Goal: Task Accomplishment & Management: Manage account settings

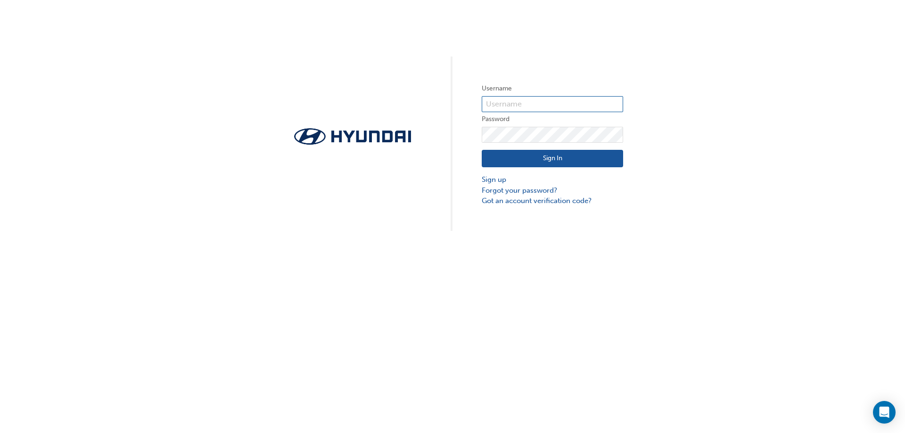
type input "29601"
click at [559, 157] on button "Sign In" at bounding box center [552, 159] width 141 height 18
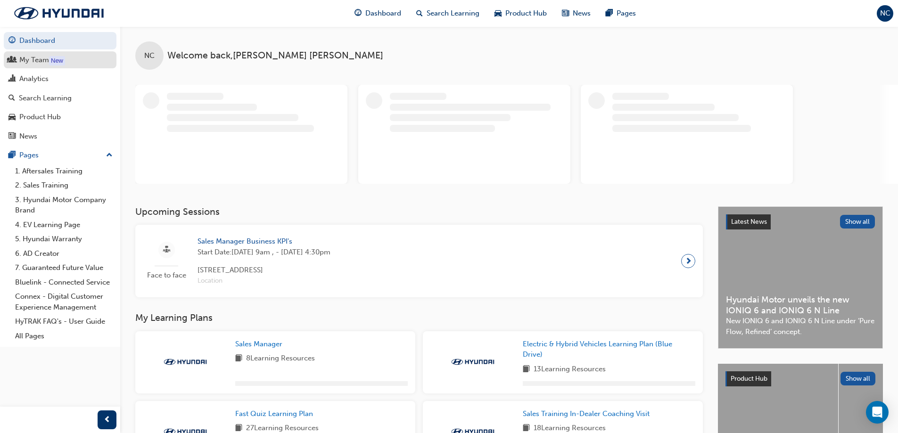
click at [34, 60] on div "My Team" at bounding box center [34, 60] width 30 height 11
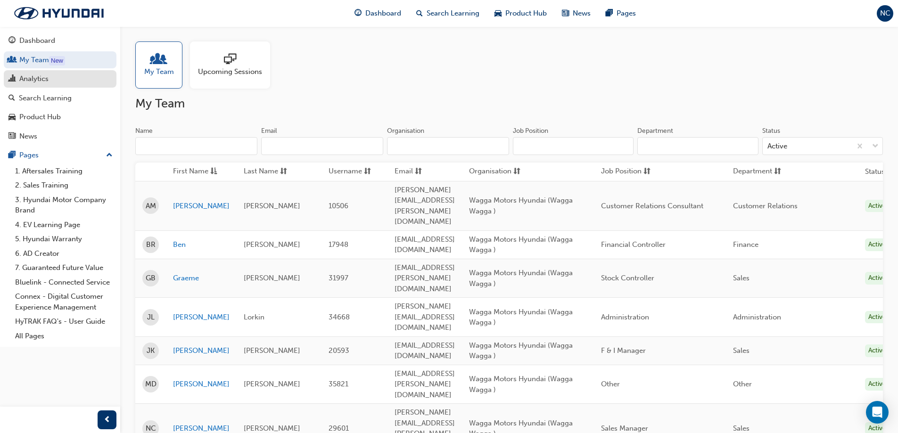
click at [38, 73] on link "Analytics" at bounding box center [60, 78] width 113 height 17
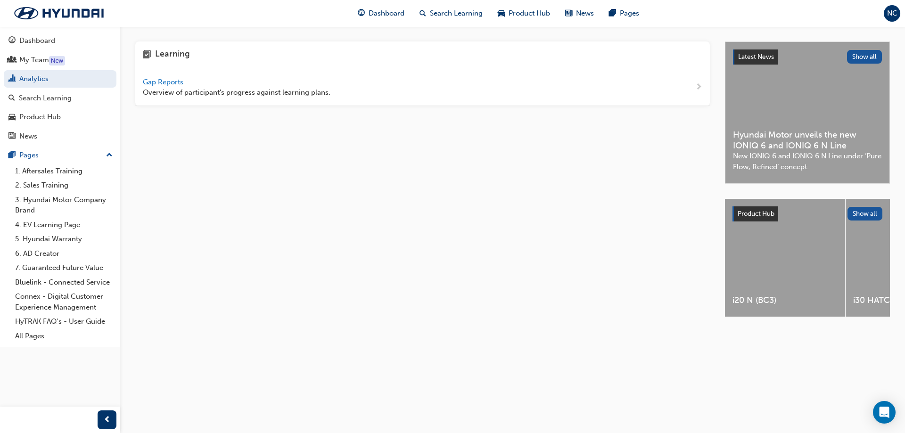
click at [168, 82] on span "Gap Reports" at bounding box center [164, 82] width 42 height 8
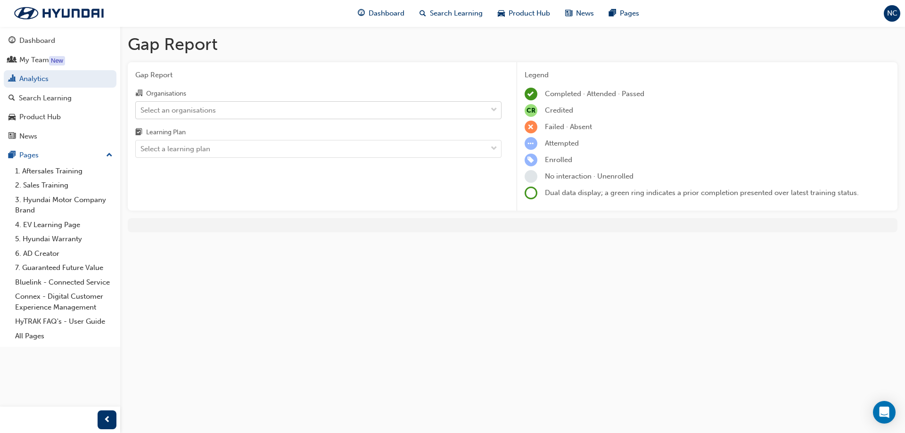
click at [212, 112] on div "Select an organisations" at bounding box center [177, 110] width 75 height 11
click at [141, 112] on input "Organisations Select an organisations" at bounding box center [140, 110] width 1 height 8
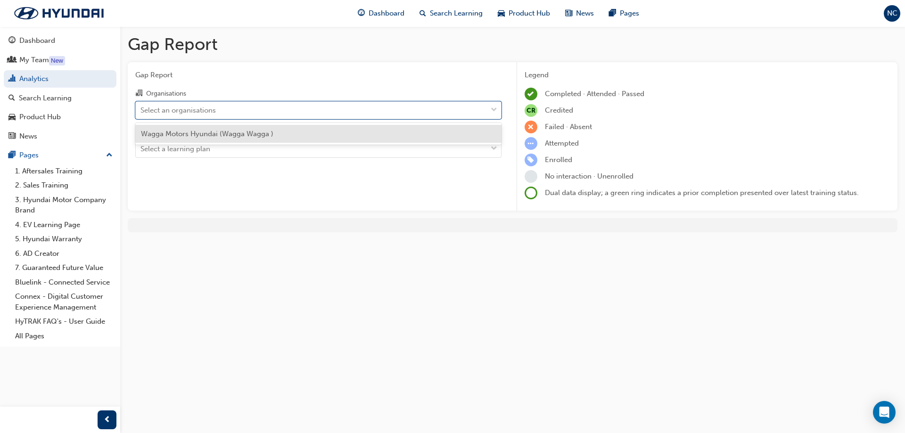
click at [221, 134] on span "Wagga Motors Hyundai (Wagga Wagga )" at bounding box center [207, 134] width 132 height 8
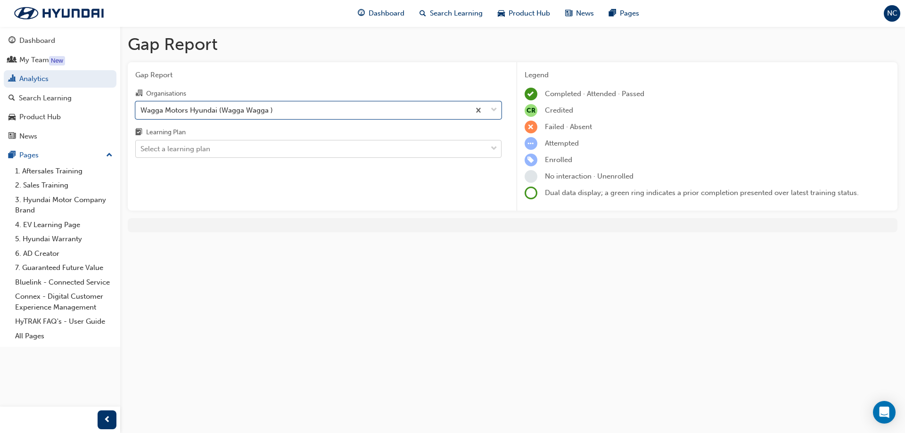
click at [212, 147] on div "Select a learning plan" at bounding box center [311, 149] width 351 height 16
click at [141, 147] on input "Learning Plan Select a learning plan" at bounding box center [140, 149] width 1 height 8
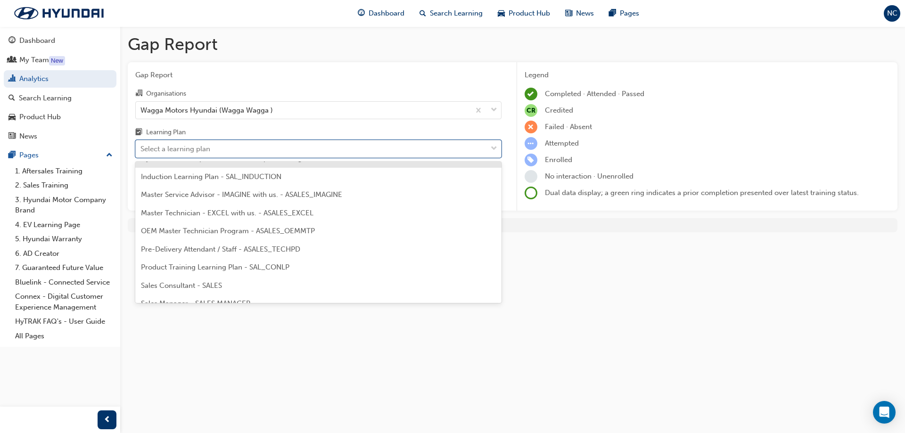
scroll to position [425, 0]
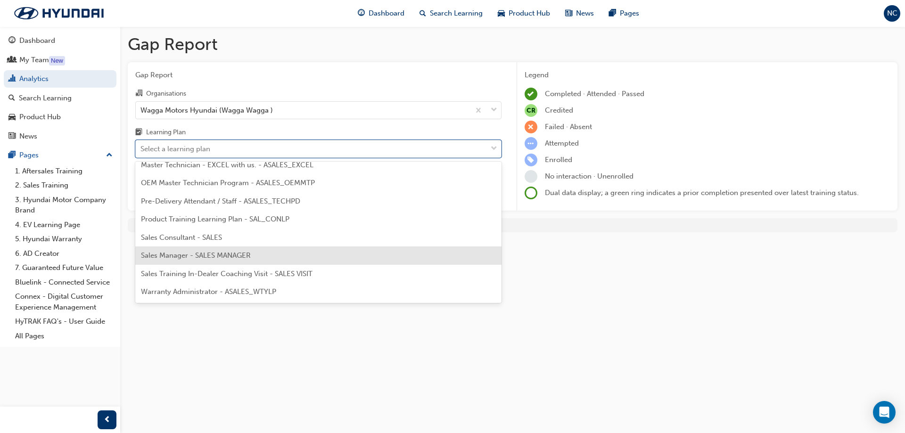
click at [215, 253] on span "Sales Manager - SALES MANAGER" at bounding box center [196, 255] width 110 height 8
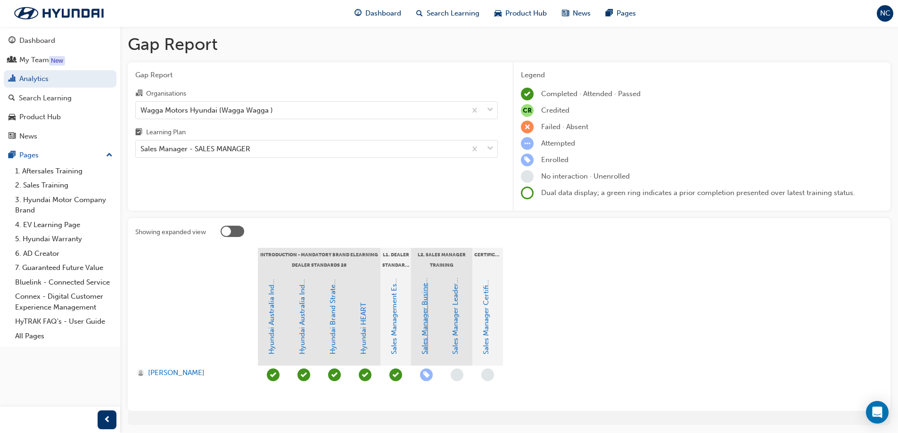
click at [426, 303] on link "Sales Manager Business KPI's" at bounding box center [424, 307] width 8 height 95
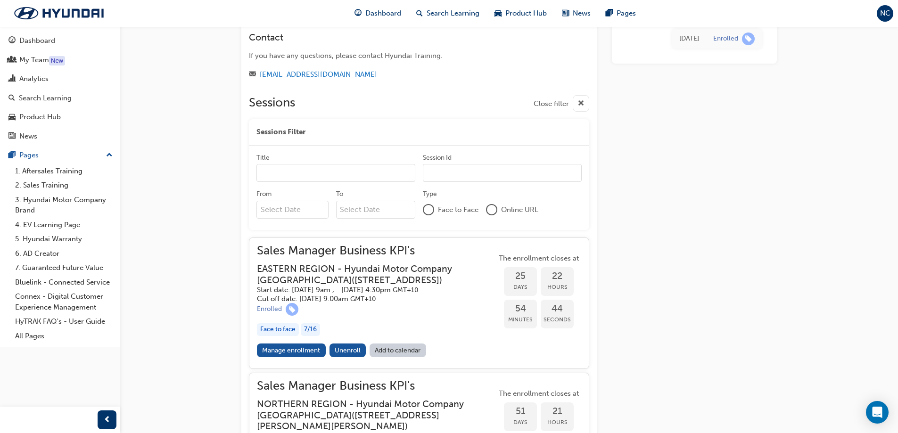
scroll to position [373, 0]
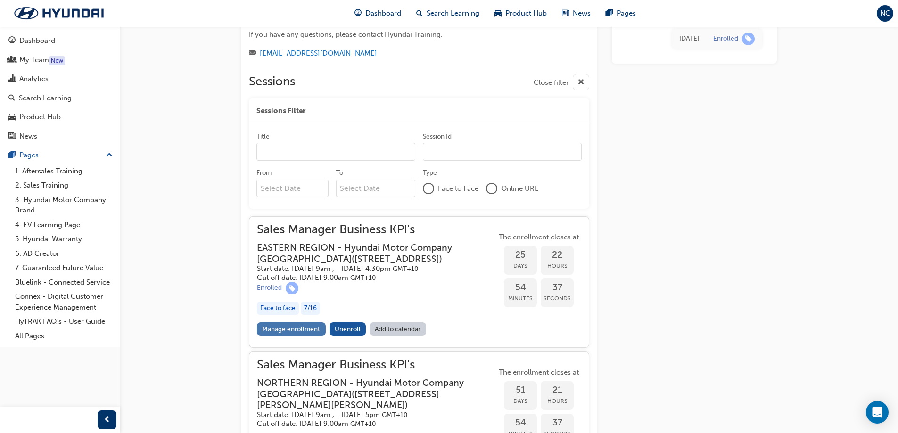
click at [275, 336] on link "Manage enrollment" at bounding box center [291, 329] width 69 height 14
